Goal: Task Accomplishment & Management: Use online tool/utility

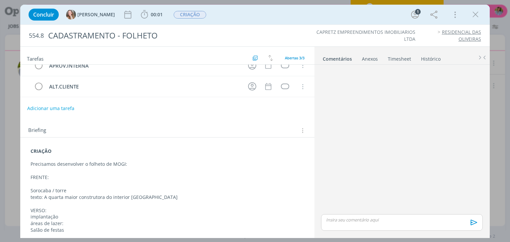
scroll to position [22, 0]
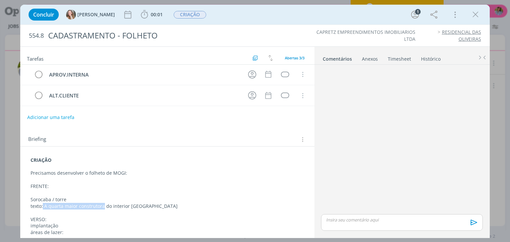
drag, startPoint x: 43, startPoint y: 205, endPoint x: 103, endPoint y: 205, distance: 59.4
click at [103, 205] on p "texto: A quarta maior construtora do interior [GEOGRAPHIC_DATA]" at bounding box center [167, 206] width 273 height 7
copy p "A quarta maior construtora"
click at [118, 203] on p "texto: A quarta maior construtora do interior [GEOGRAPHIC_DATA]" at bounding box center [167, 206] width 273 height 7
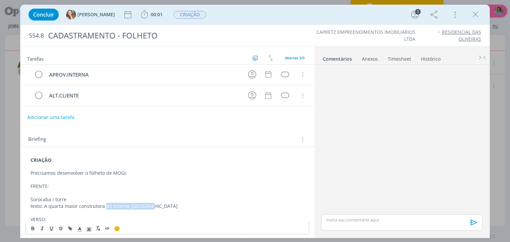
drag, startPoint x: 125, startPoint y: 205, endPoint x: 154, endPoint y: 205, distance: 29.2
click at [154, 205] on p "texto: A quarta maior construtora do interior [GEOGRAPHIC_DATA]" at bounding box center [167, 206] width 273 height 7
copy p "do interior paulista"
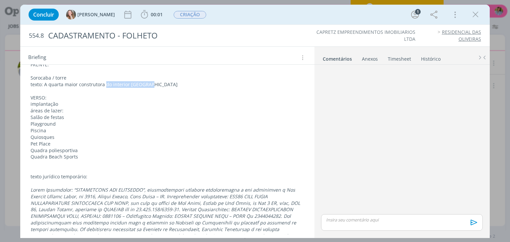
scroll to position [191, 0]
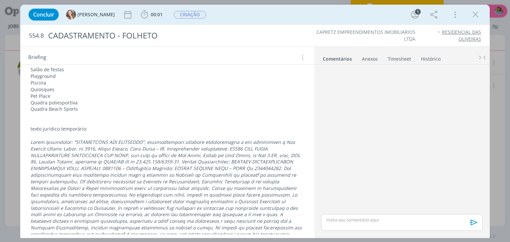
click at [479, 14] on icon "dialog" at bounding box center [475, 15] width 10 height 10
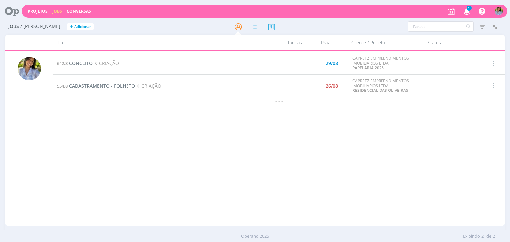
click at [105, 86] on span "CADASTRAMENTO - FOLHETO" at bounding box center [102, 86] width 66 height 6
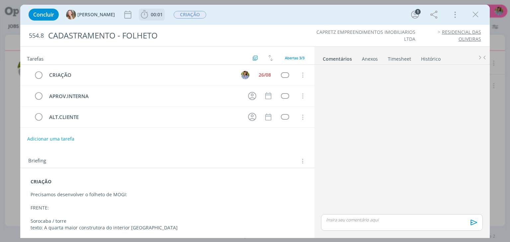
click at [139, 18] on span "00:01" at bounding box center [151, 15] width 25 height 10
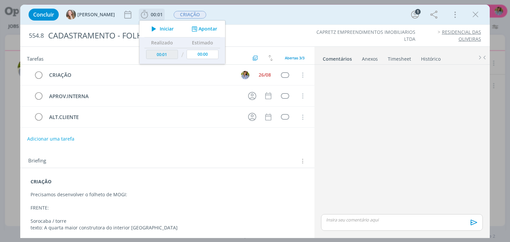
click at [160, 30] on span "Iniciar" at bounding box center [167, 29] width 14 height 5
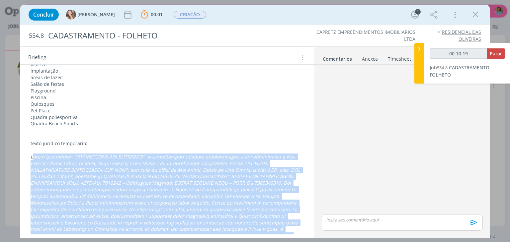
scroll to position [231, 0]
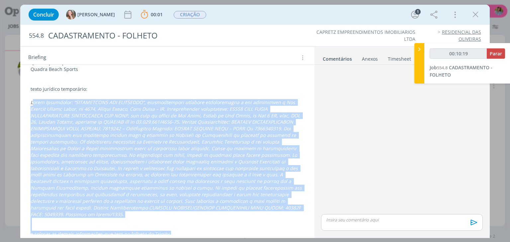
drag, startPoint x: 50, startPoint y: 165, endPoint x: 231, endPoint y: 249, distance: 200.2
click at [231, 242] on html "Projetos Jobs Conversas 1 Notificações Central de Ajuda Área de Membros Implant…" at bounding box center [255, 121] width 510 height 242
drag, startPoint x: 30, startPoint y: 100, endPoint x: 157, endPoint y: 204, distance: 164.0
click at [157, 204] on div "CRIAÇÃO Precisamos desenvolver o folheto de MOGI: FRENTE: Sorocaba / torre text…" at bounding box center [167, 92] width 283 height 295
copy em "Lorem Ipsumdolor: “SITAMETCONS ADI ELITSEDDO”, eiusmodtempori utlabore etdolore…"
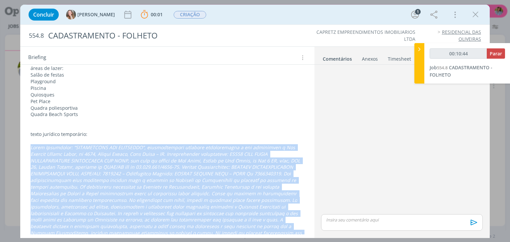
scroll to position [173, 0]
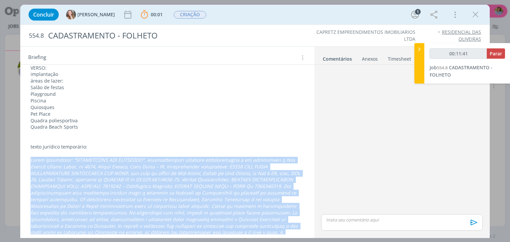
click at [475, 16] on icon "dialog" at bounding box center [475, 15] width 10 height 10
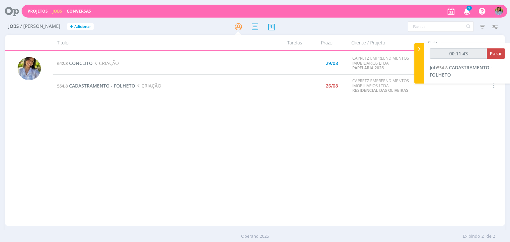
click at [468, 9] on span "1" at bounding box center [469, 8] width 5 height 5
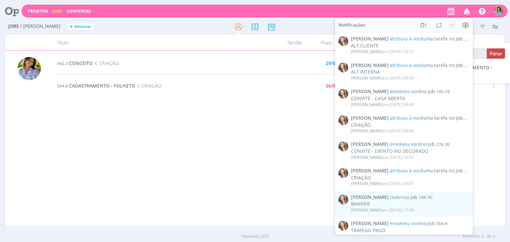
click at [468, 10] on icon "button" at bounding box center [467, 10] width 12 height 11
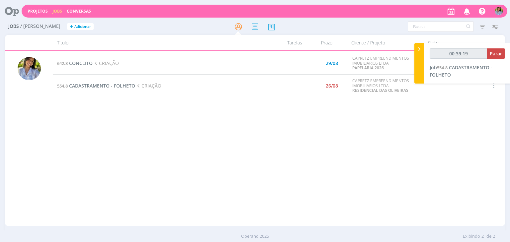
type input "00:40:19"
